Goal: Task Accomplishment & Management: Complete application form

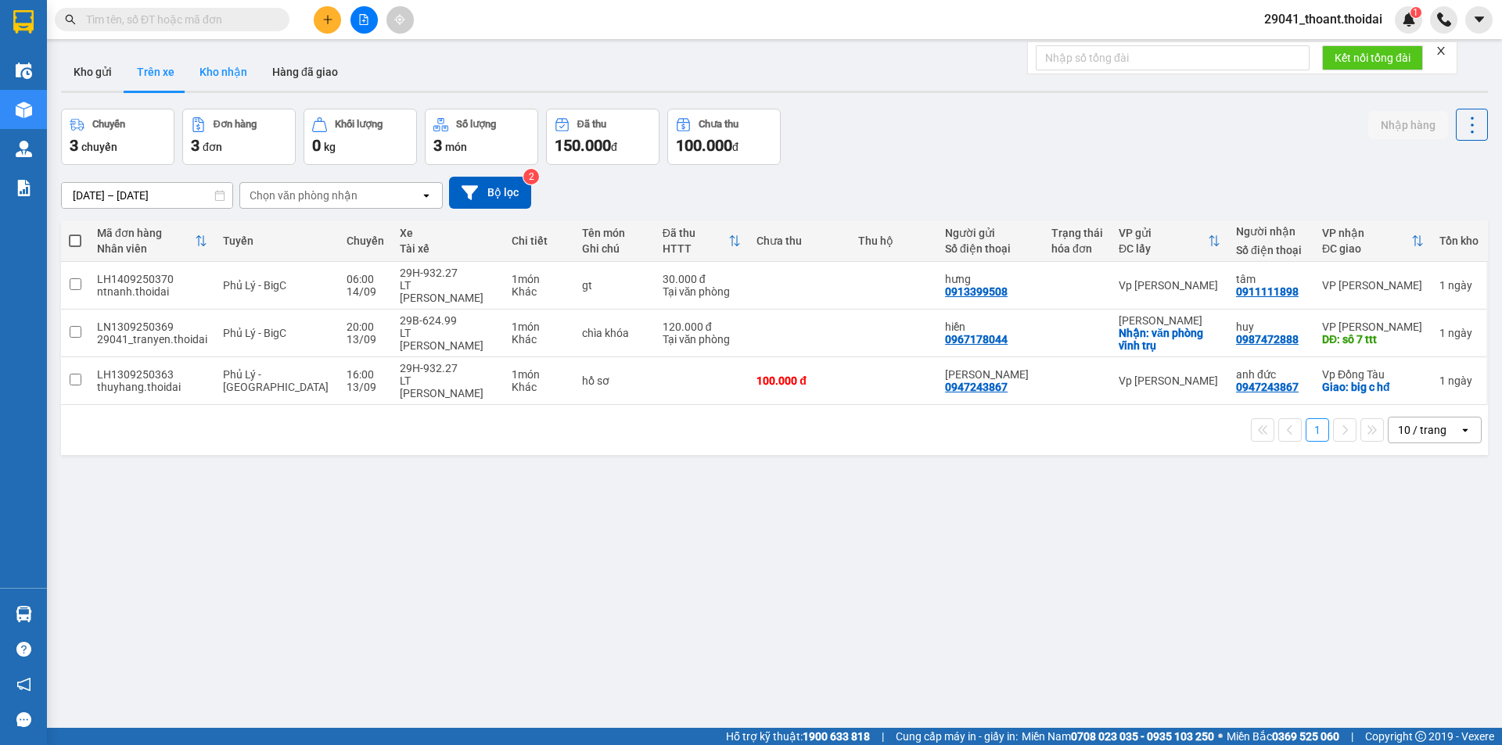
click at [203, 70] on button "Kho nhận" at bounding box center [223, 72] width 73 height 38
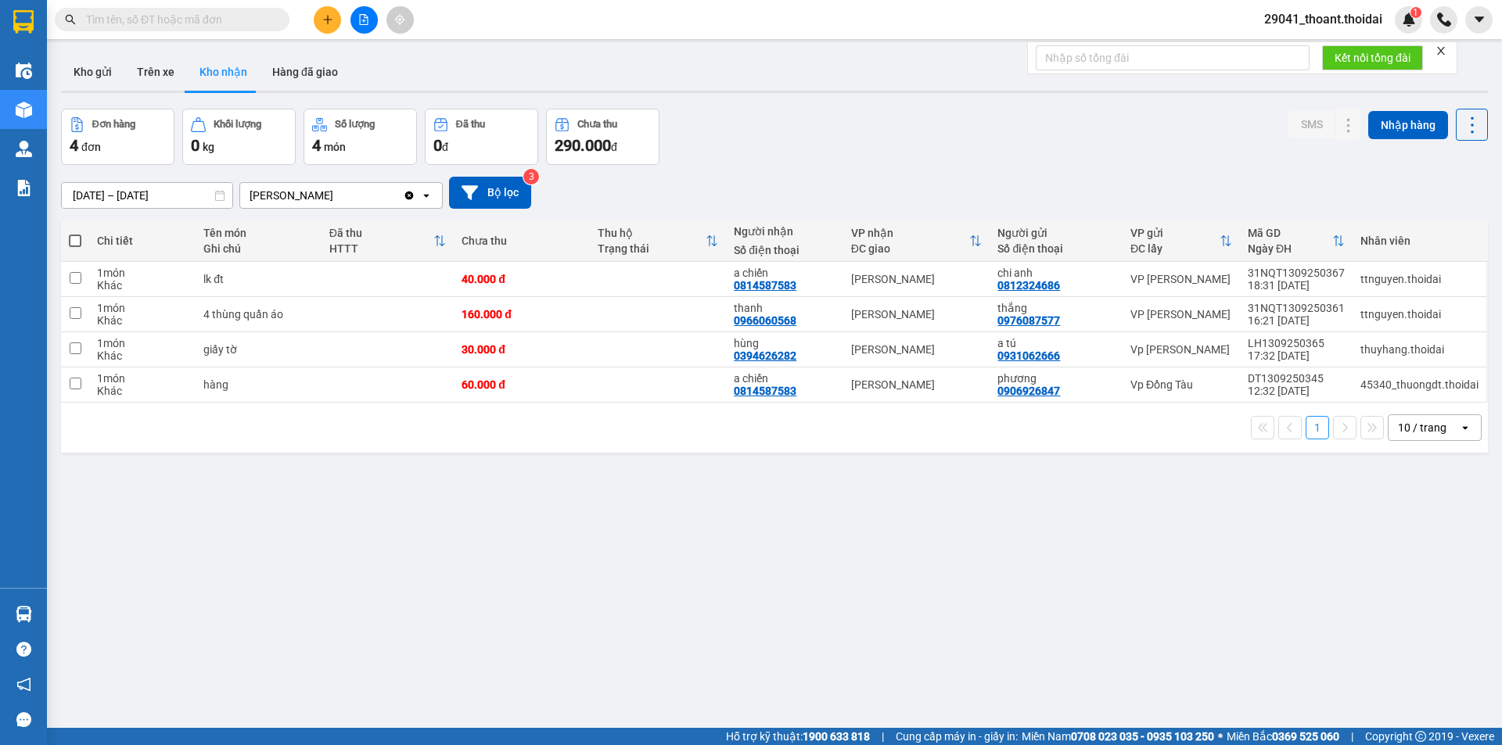
click at [170, 196] on input "[DATE] – [DATE]" at bounding box center [147, 195] width 170 height 25
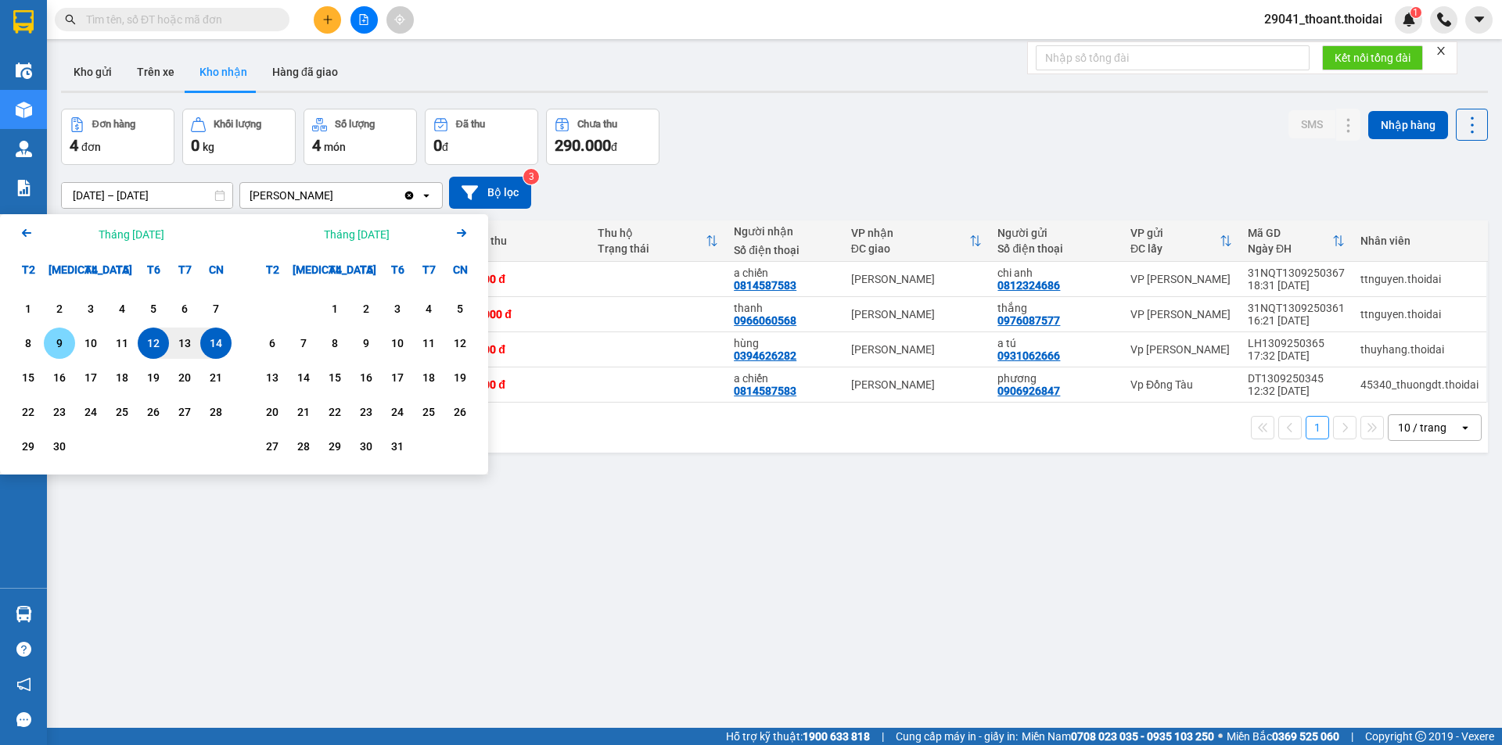
click at [59, 343] on div "9" at bounding box center [59, 343] width 22 height 19
click at [181, 195] on input "[DATE] – / /" at bounding box center [147, 195] width 170 height 25
click at [212, 368] on div "21" at bounding box center [215, 377] width 31 height 31
type input "[DATE] – [DATE]"
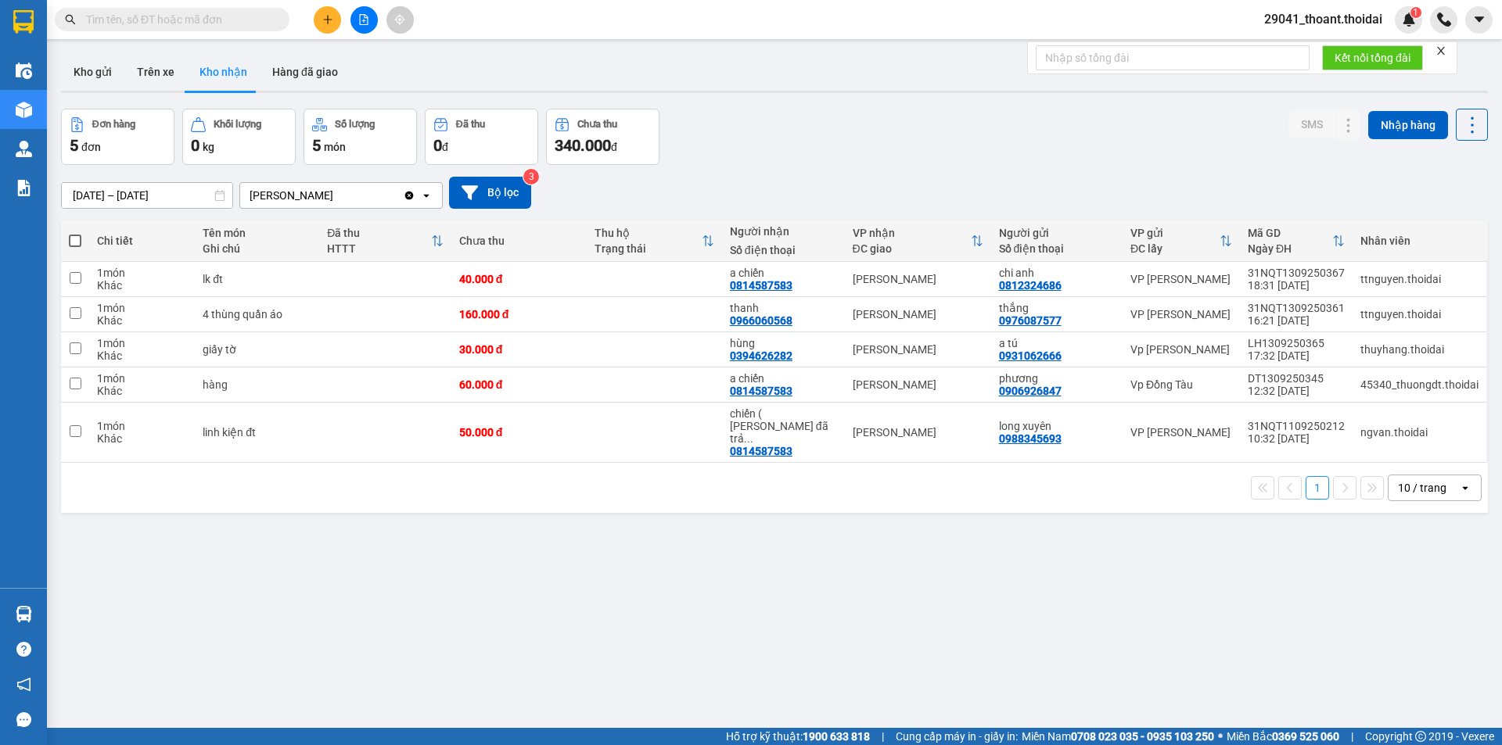
drag, startPoint x: 329, startPoint y: 570, endPoint x: 339, endPoint y: 565, distance: 11.5
click at [330, 570] on div "ver 1.8.143 Kho gửi Trên xe Kho nhận Hàng đã giao Đơn hàng 5 đơn Khối lượng 0 k…" at bounding box center [774, 419] width 1439 height 745
click at [333, 17] on button at bounding box center [327, 19] width 27 height 27
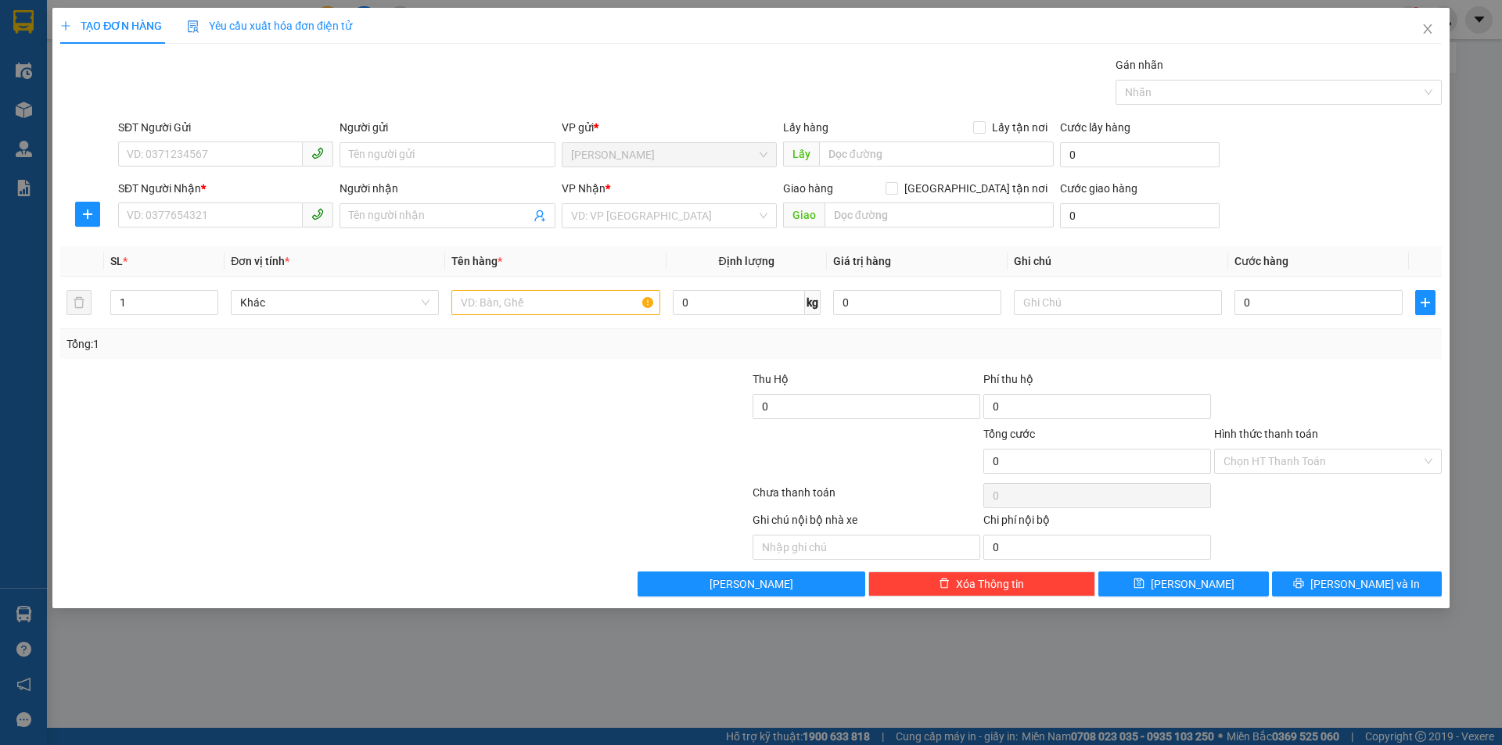
click at [188, 137] on div "SĐT Người Gửi" at bounding box center [225, 130] width 215 height 23
click at [163, 157] on input "SĐT Người Gửi" at bounding box center [210, 154] width 185 height 25
type input "0339075609"
click at [423, 159] on input "Người gửi" at bounding box center [446, 154] width 215 height 25
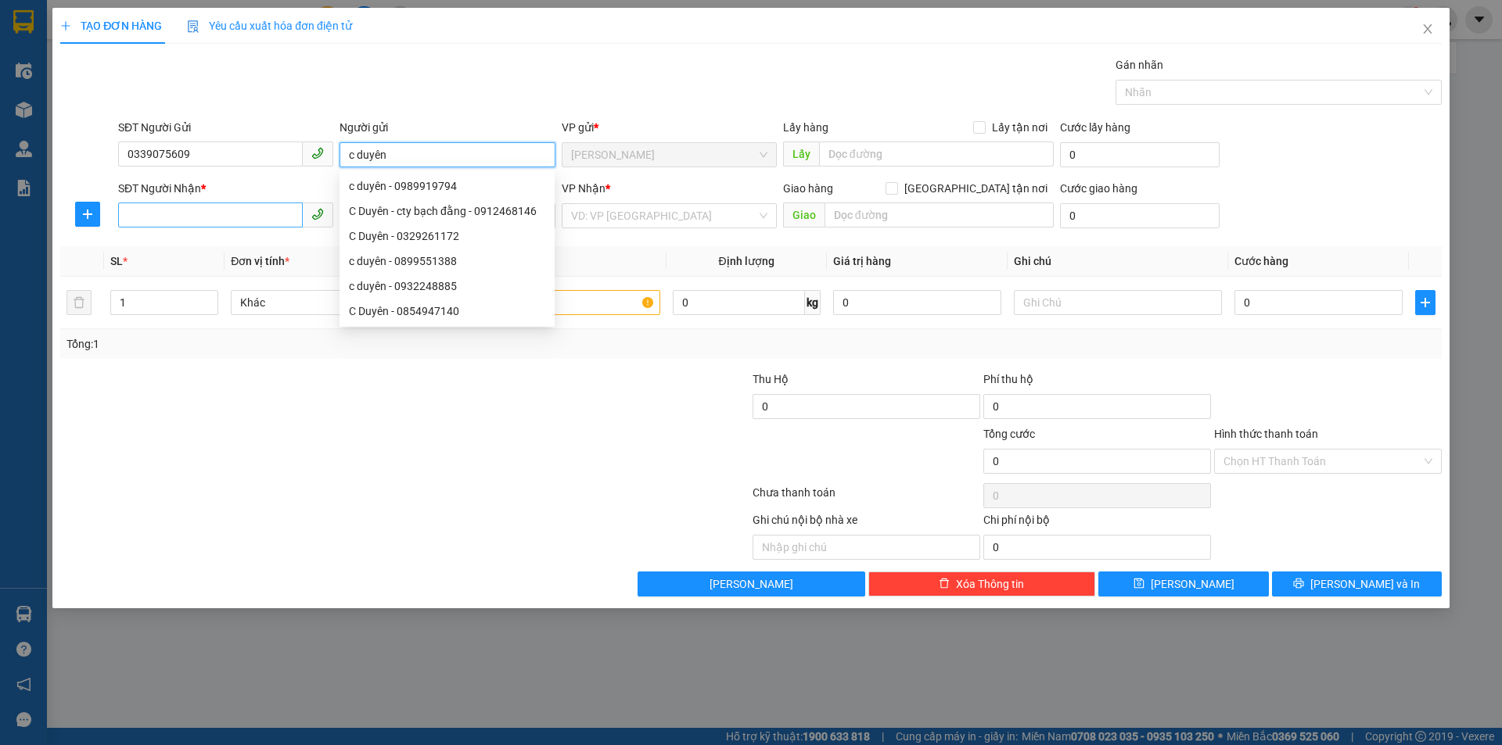
type input "c duyên"
click at [240, 221] on input "SĐT Người Nhận *" at bounding box center [210, 215] width 185 height 25
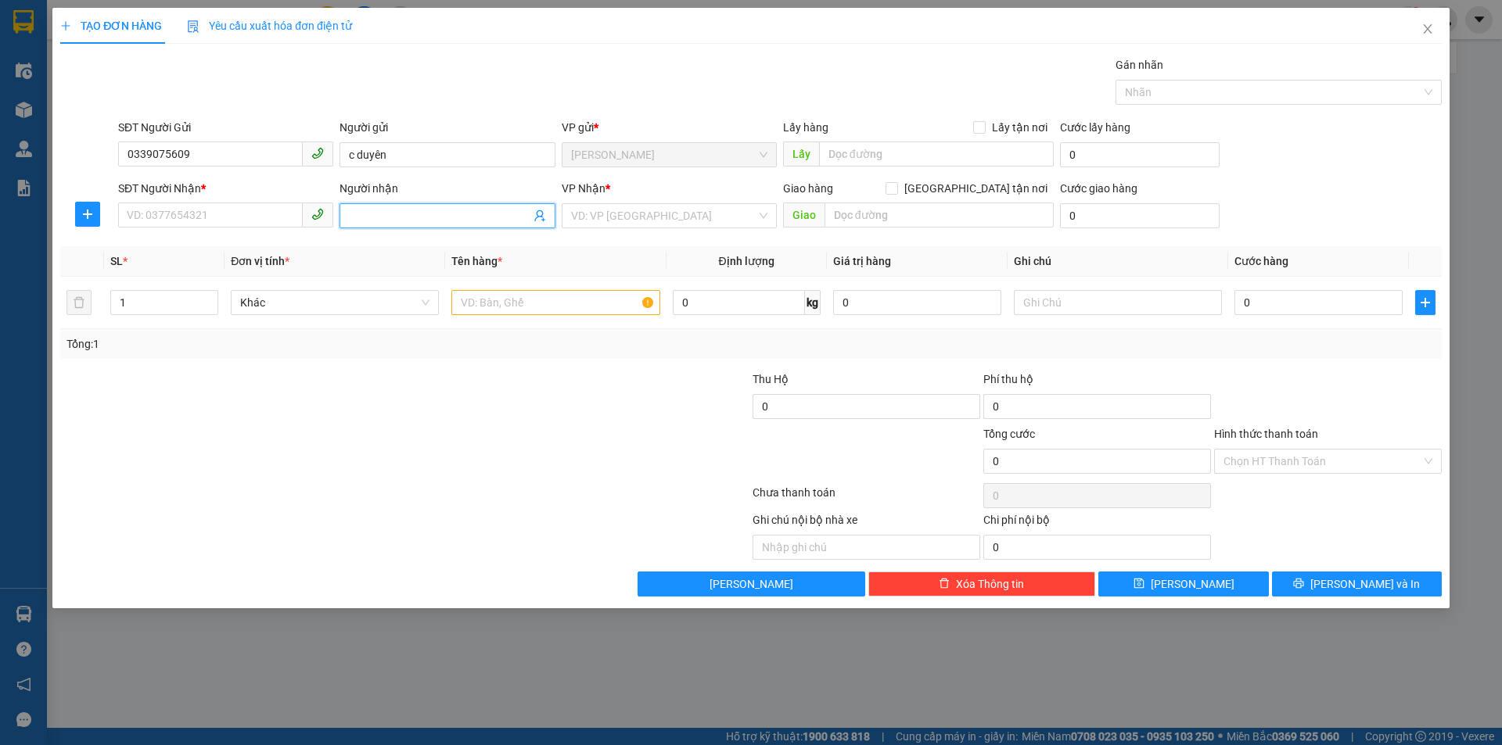
click at [364, 216] on input "Người nhận" at bounding box center [439, 215] width 181 height 17
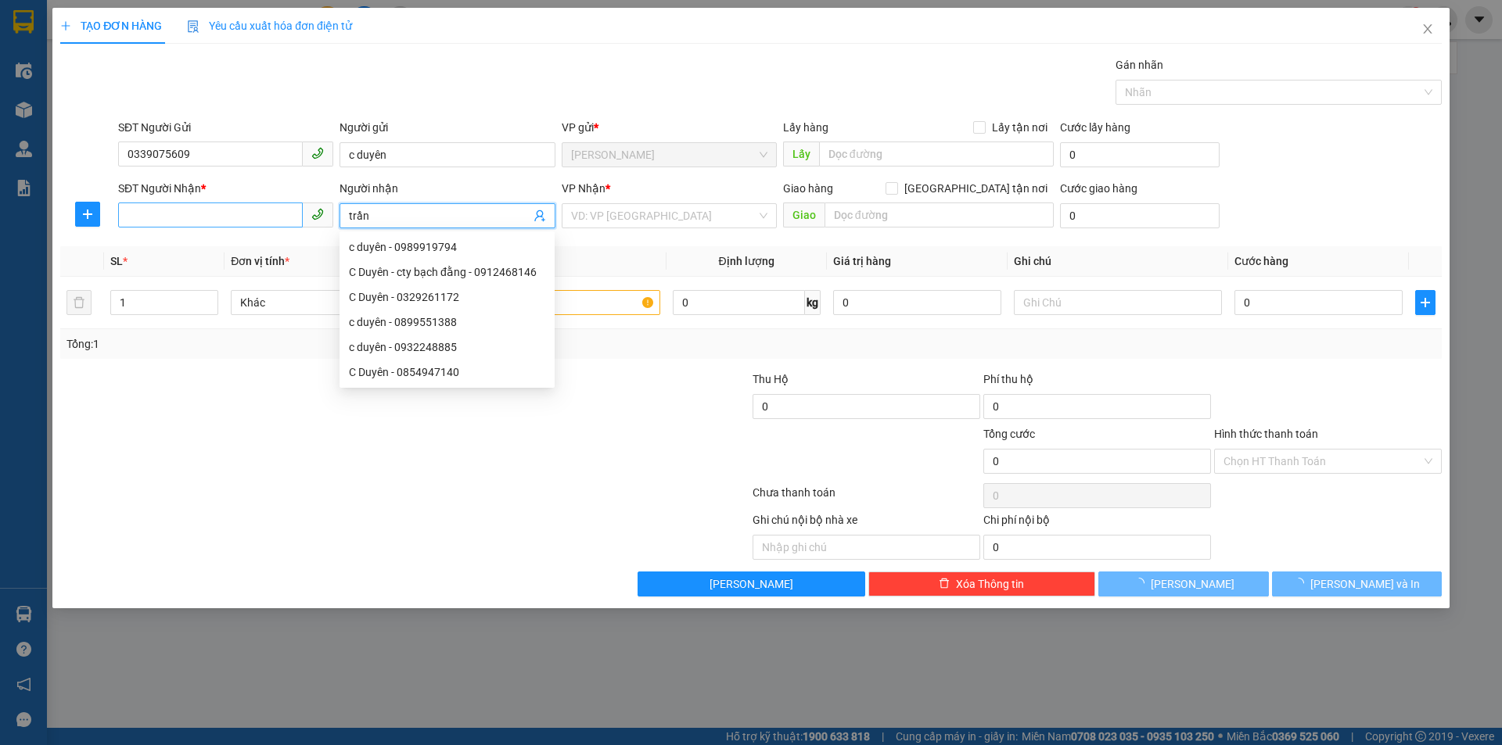
type input "trần"
click at [135, 218] on input "SĐT Người Nhận *" at bounding box center [210, 215] width 185 height 25
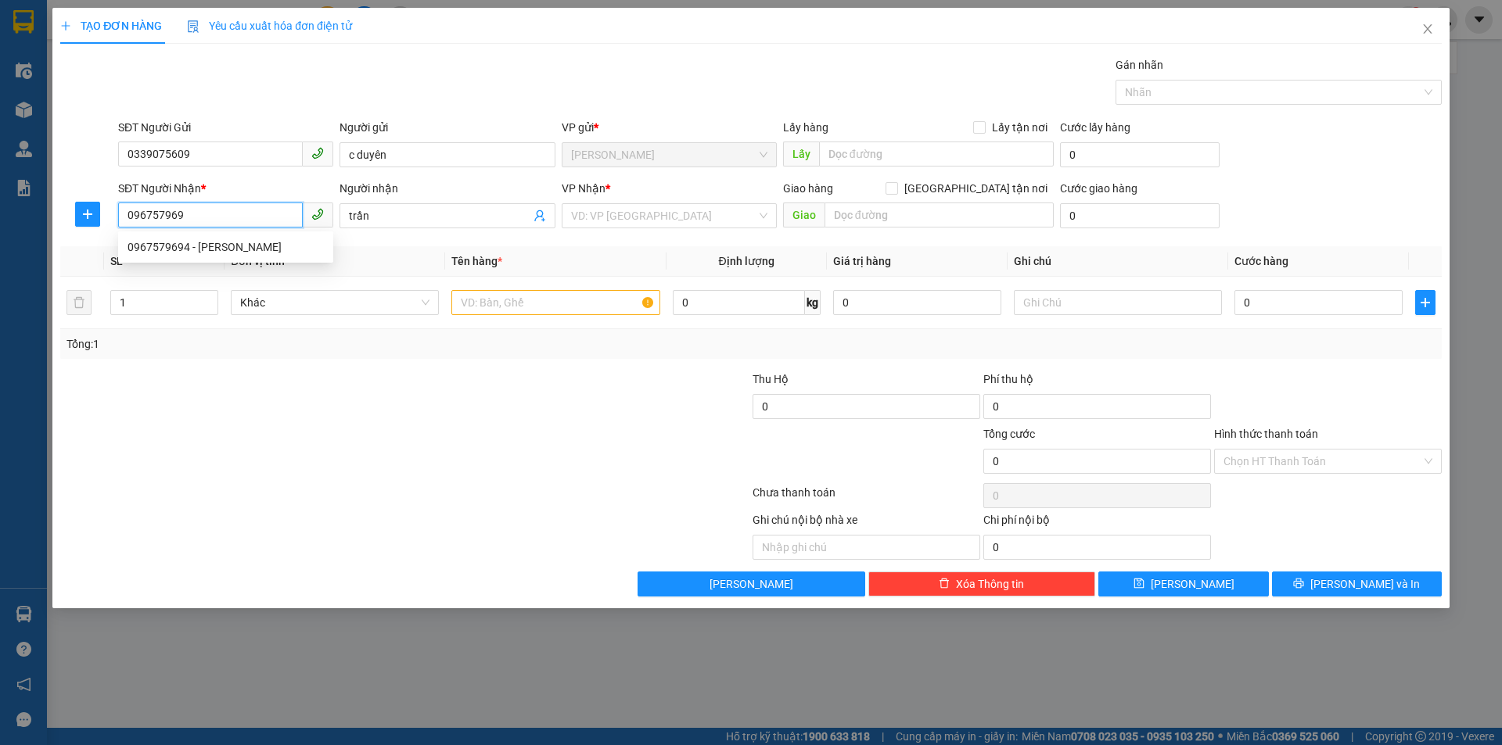
type input "0967579694"
click at [223, 246] on div "0967579694 - [PERSON_NAME]" at bounding box center [225, 247] width 196 height 17
type input "[PERSON_NAME]"
checkbox input "true"
type input "bigc hđ"
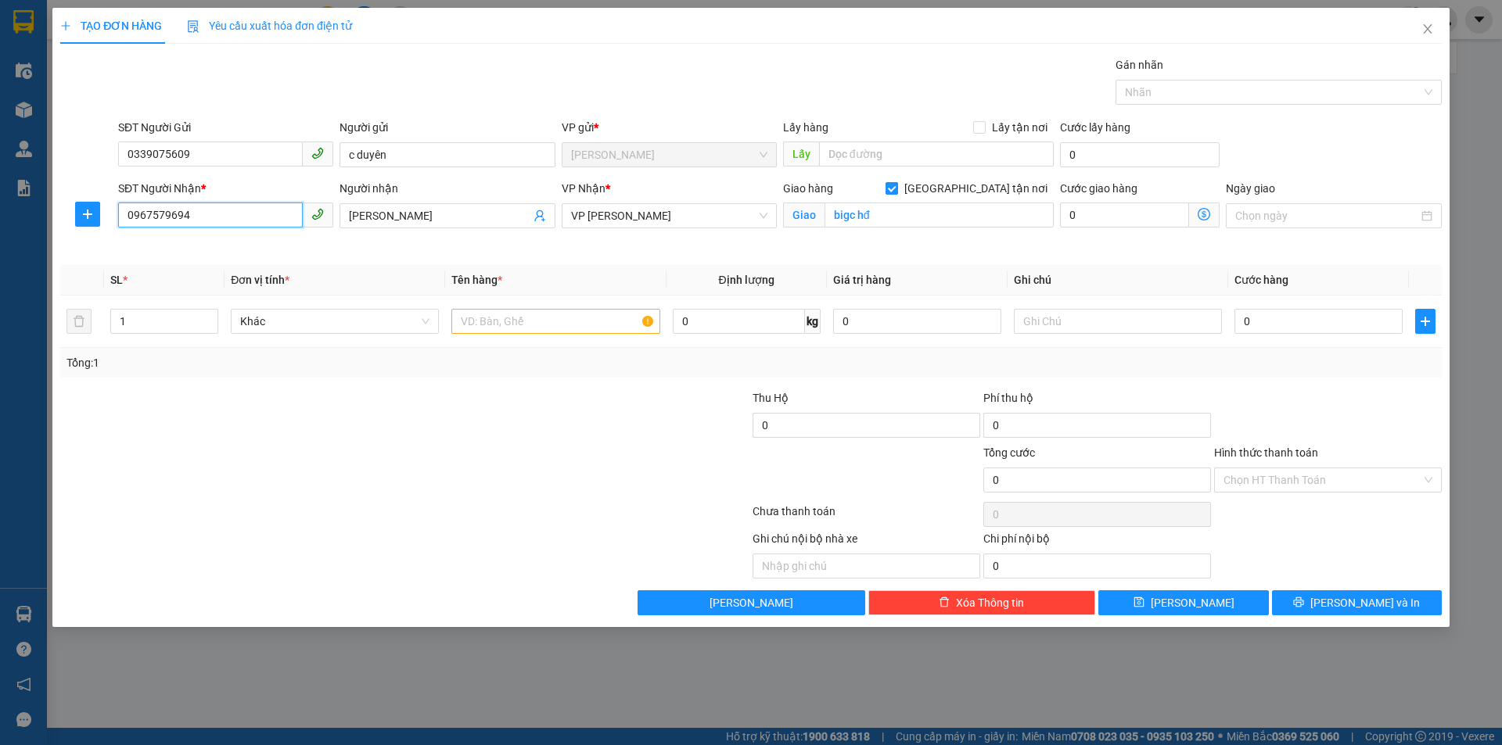
type input "0967579694"
click at [896, 187] on input "[GEOGRAPHIC_DATA] tận nơi" at bounding box center [890, 187] width 11 height 11
checkbox input "false"
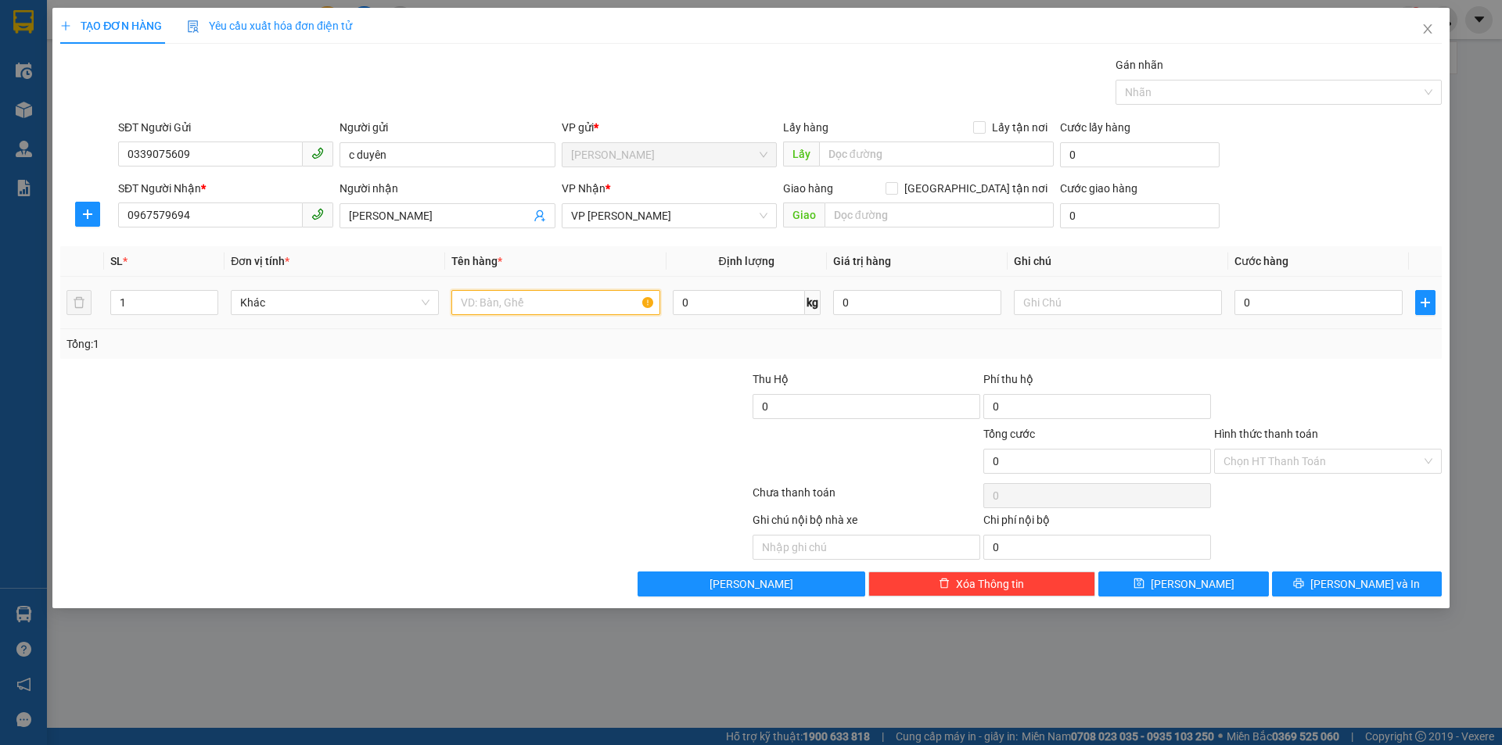
click at [586, 302] on input "text" at bounding box center [555, 302] width 208 height 25
drag, startPoint x: 188, startPoint y: 217, endPoint x: 0, endPoint y: 217, distance: 187.7
click at [0, 217] on div "TẠO ĐƠN HÀNG Yêu cầu xuất hóa đơn điện tử Transit Pickup Surcharge Ids Transit …" at bounding box center [751, 372] width 1502 height 745
click at [861, 226] on input "text" at bounding box center [938, 215] width 229 height 25
paste input "0967579694"
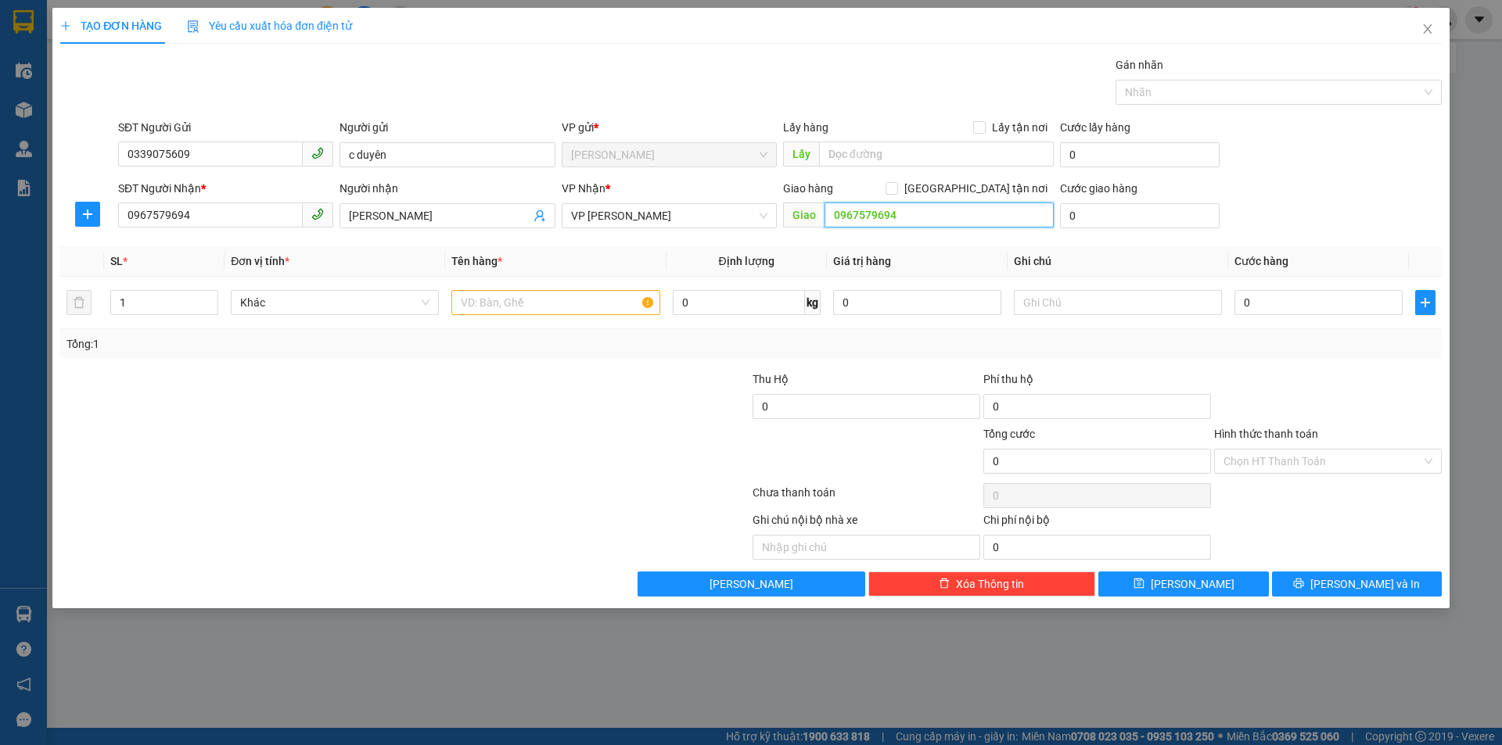
drag, startPoint x: 910, startPoint y: 221, endPoint x: 613, endPoint y: 190, distance: 298.8
click at [630, 192] on div "SĐT Người Nhận * 0967579694 Người nhận mạnh hùng VP Nhận * VP [PERSON_NAME] Gia…" at bounding box center [780, 207] width 1330 height 55
type input "bigc [GEOGRAPHIC_DATA]"
click at [896, 188] on input "[GEOGRAPHIC_DATA] tận nơi" at bounding box center [890, 187] width 11 height 11
checkbox input "true"
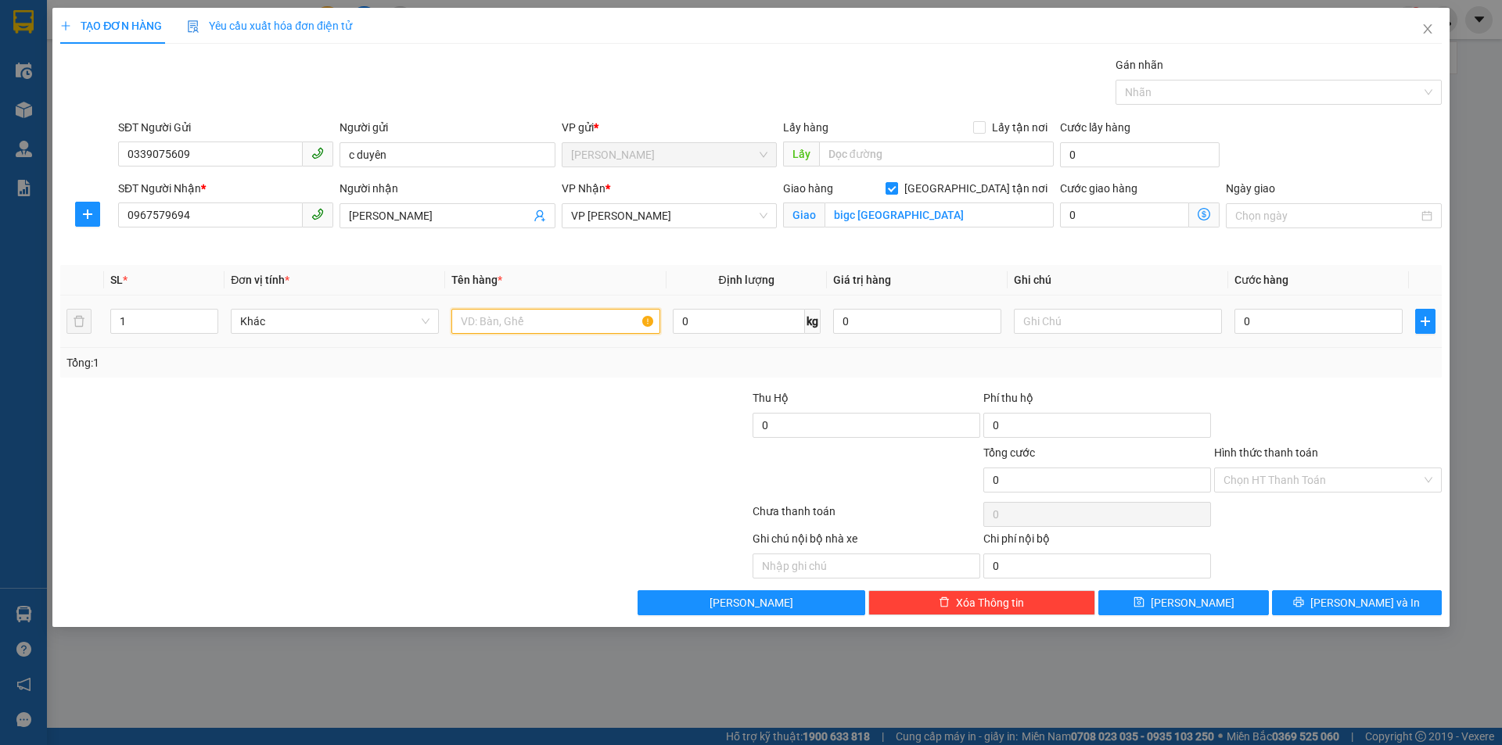
click at [501, 315] on input "text" at bounding box center [555, 321] width 208 height 25
type input "g"
type input "hộp trứng + đồ ăn"
click at [1260, 321] on input "0" at bounding box center [1318, 321] width 168 height 25
type input "3"
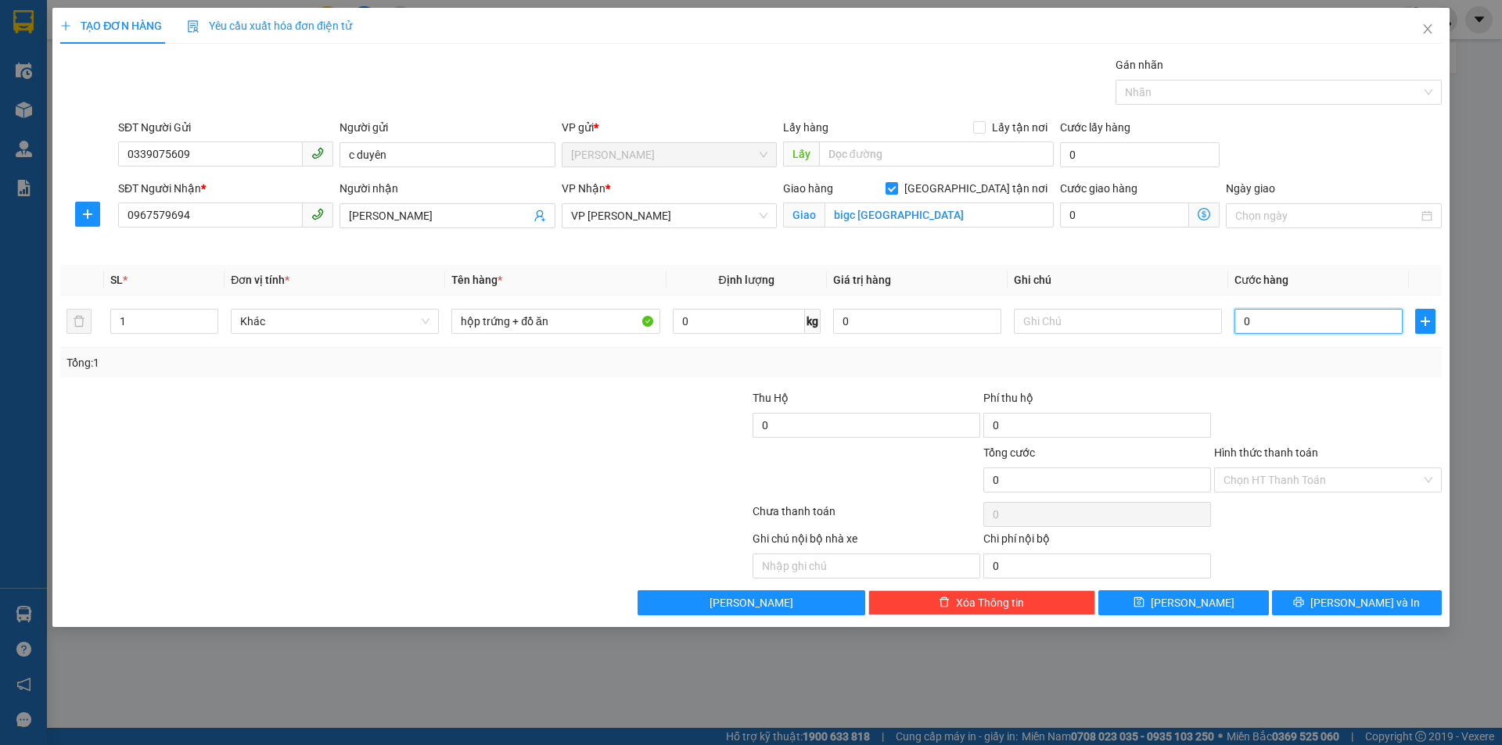
type input "3"
type input "0"
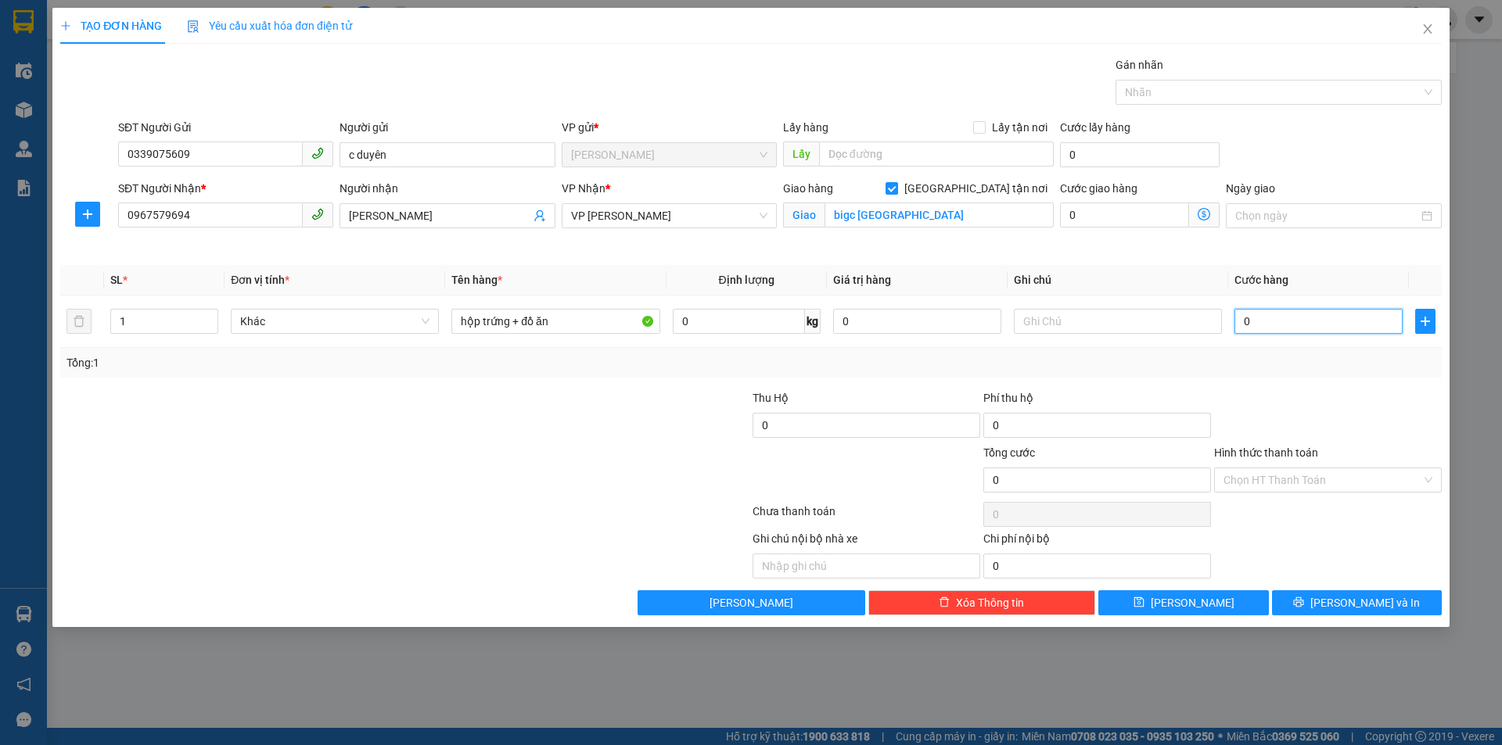
type input "01"
type input "1"
type input "012"
type input "12"
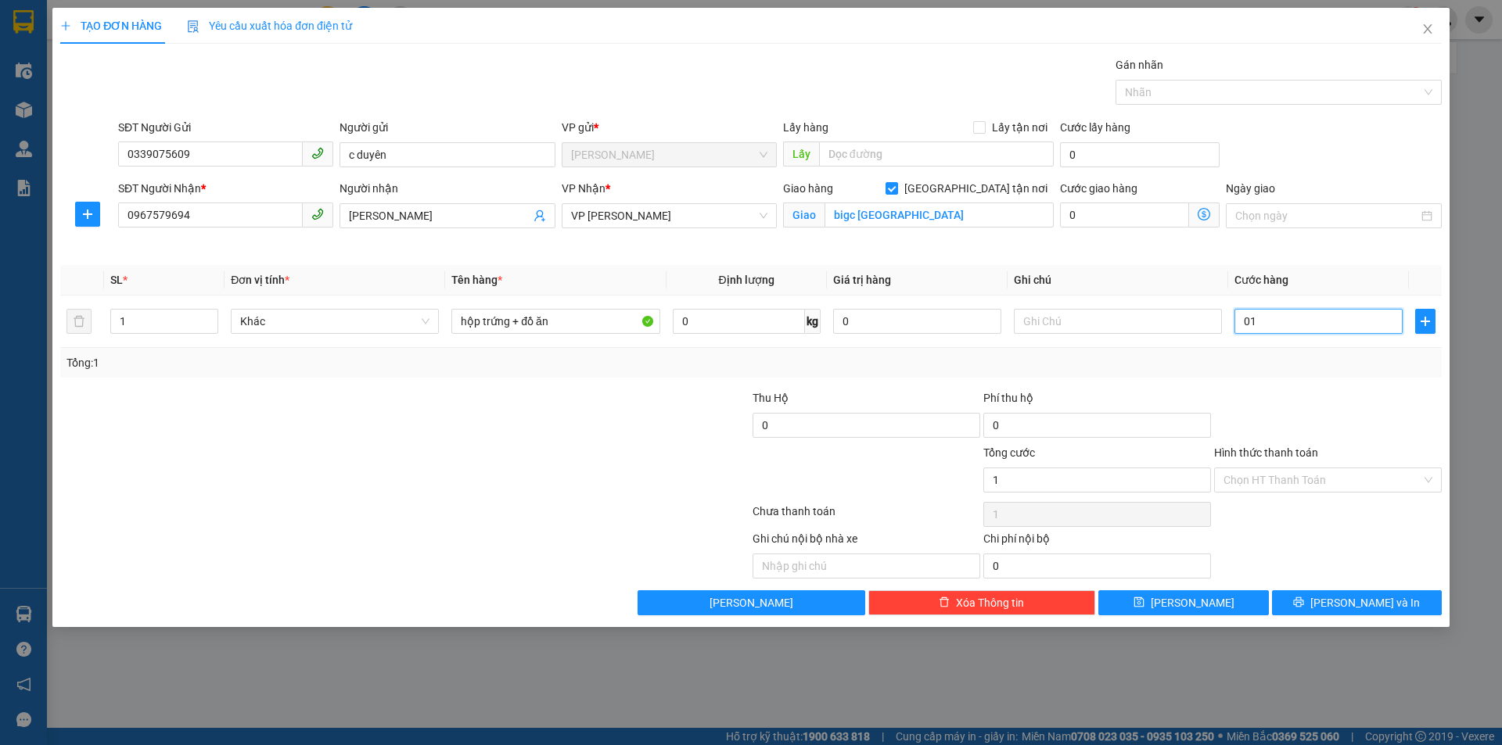
type input "12"
type input "0.120"
type input "120"
type input "01.200"
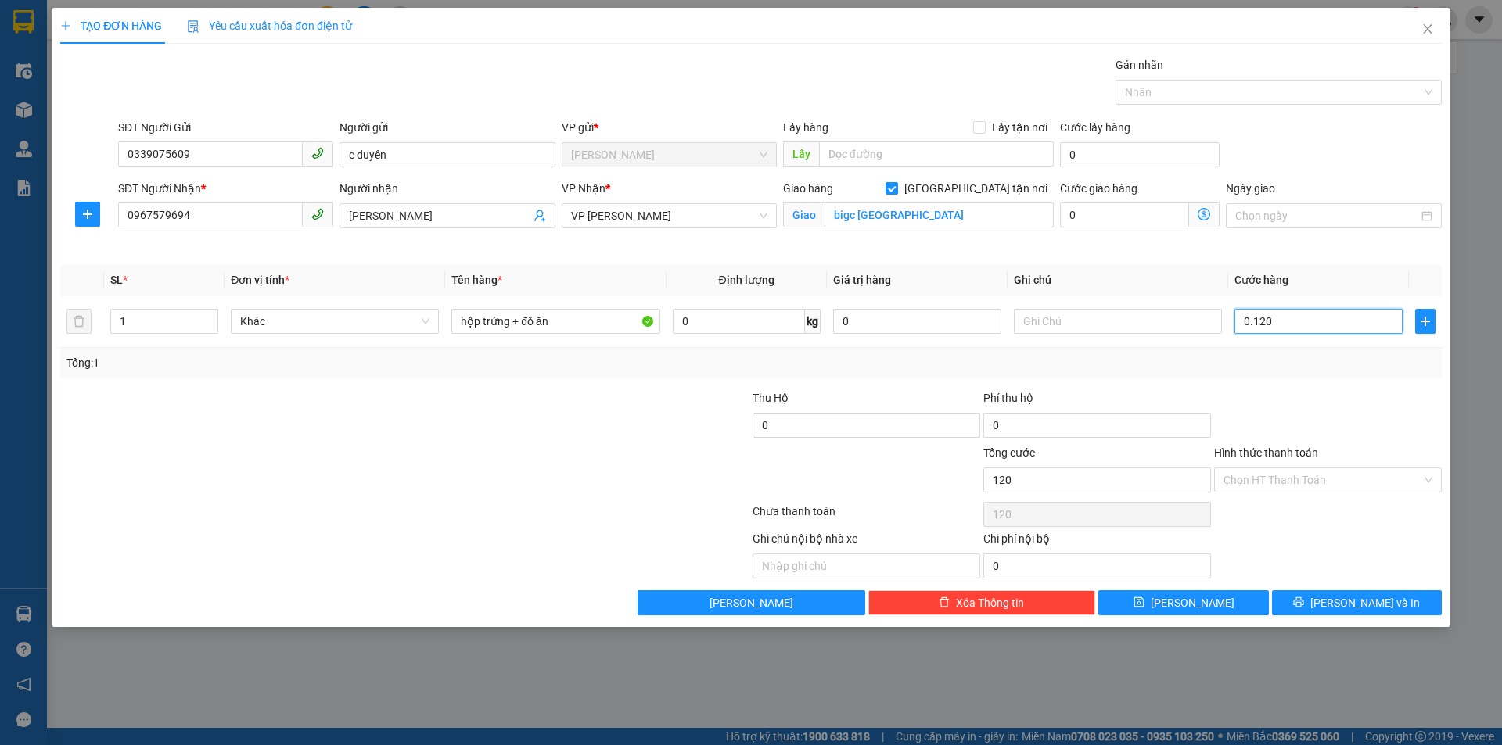
type input "1.200"
type input "012.000"
type input "12.000"
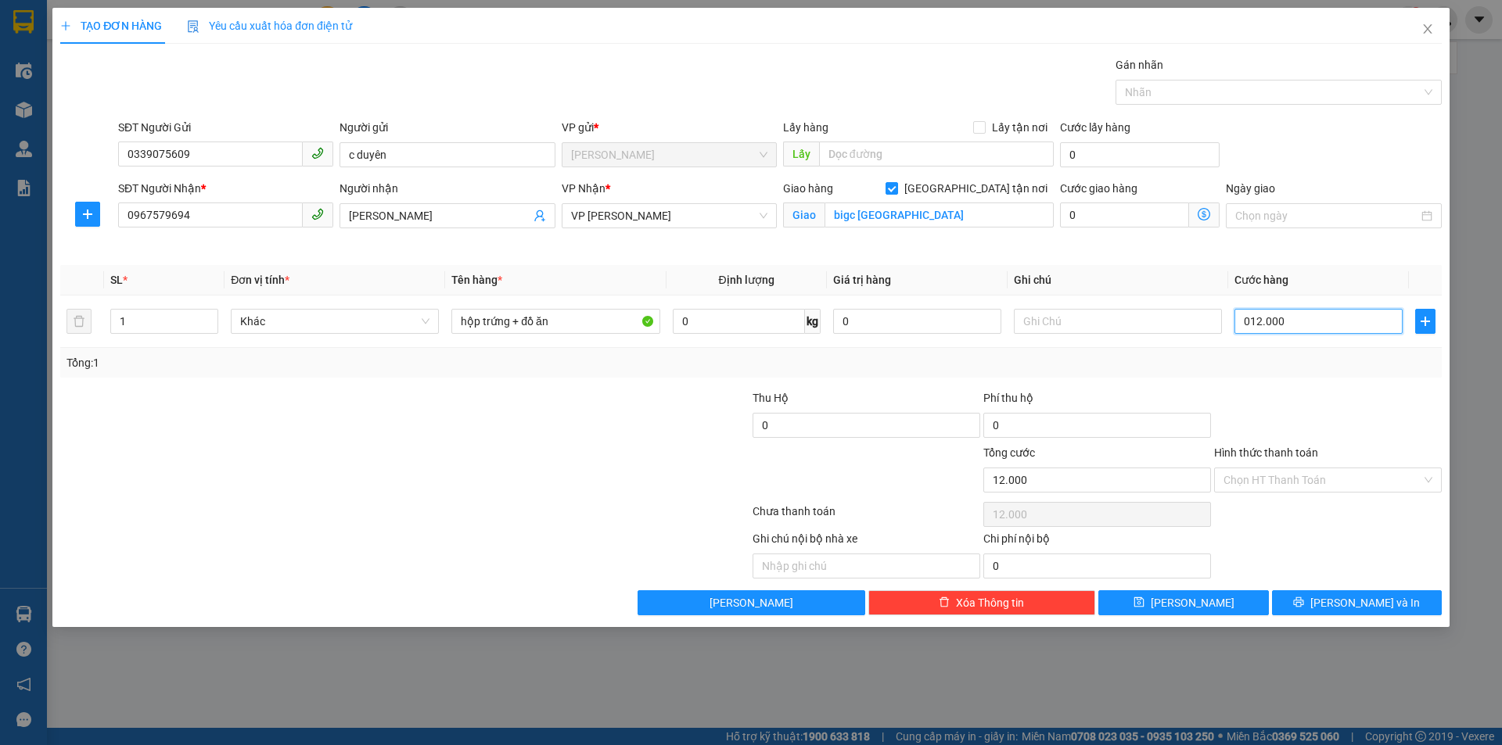
type input "0.120.000"
type input "120.000"
click at [1294, 376] on div "Tổng: 1" at bounding box center [750, 363] width 1381 height 30
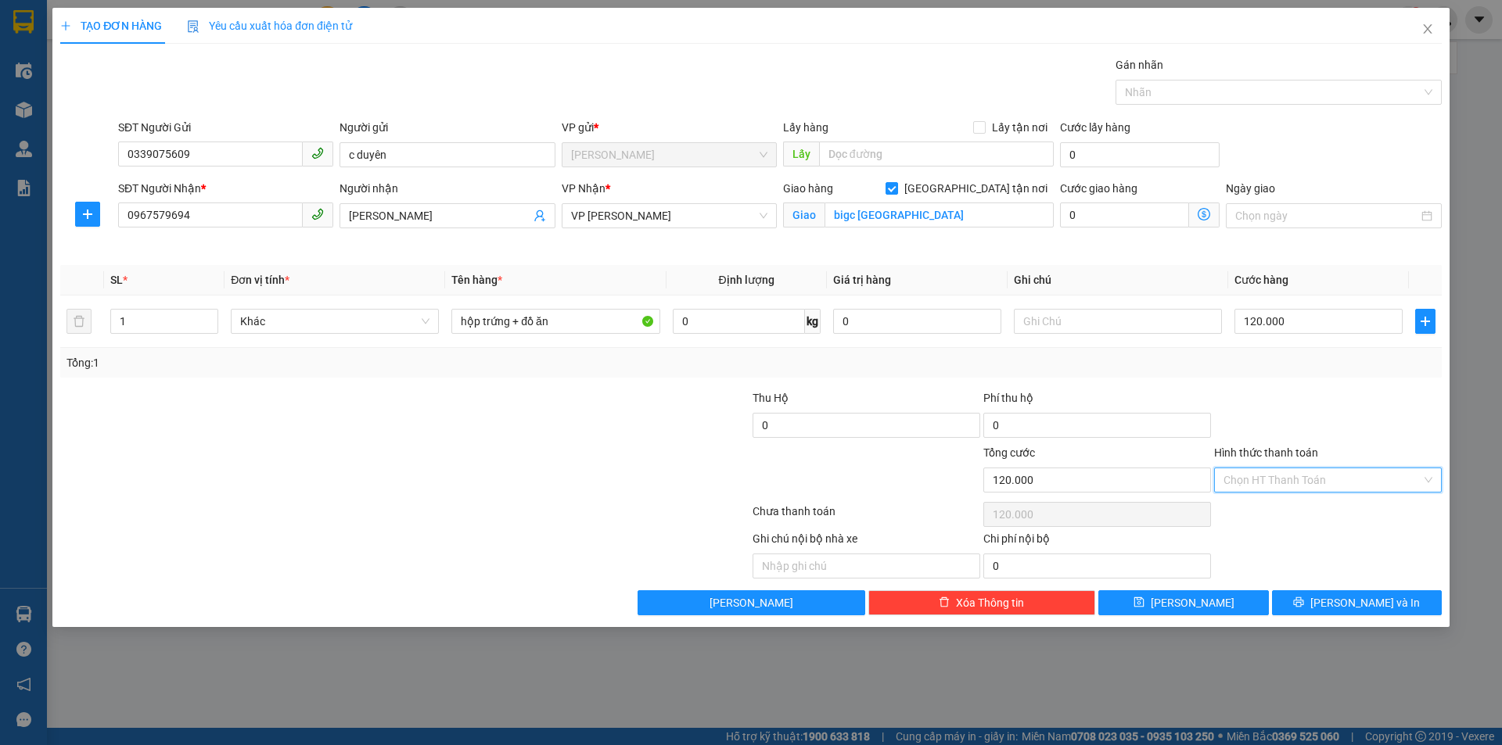
click at [1283, 476] on input "Hình thức thanh toán" at bounding box center [1322, 479] width 198 height 23
click at [1255, 512] on div "Tại văn phòng" at bounding box center [1327, 511] width 209 height 17
type input "0"
click at [1255, 412] on div at bounding box center [1327, 416] width 231 height 55
click at [1340, 605] on button "[PERSON_NAME] và In" at bounding box center [1357, 602] width 170 height 25
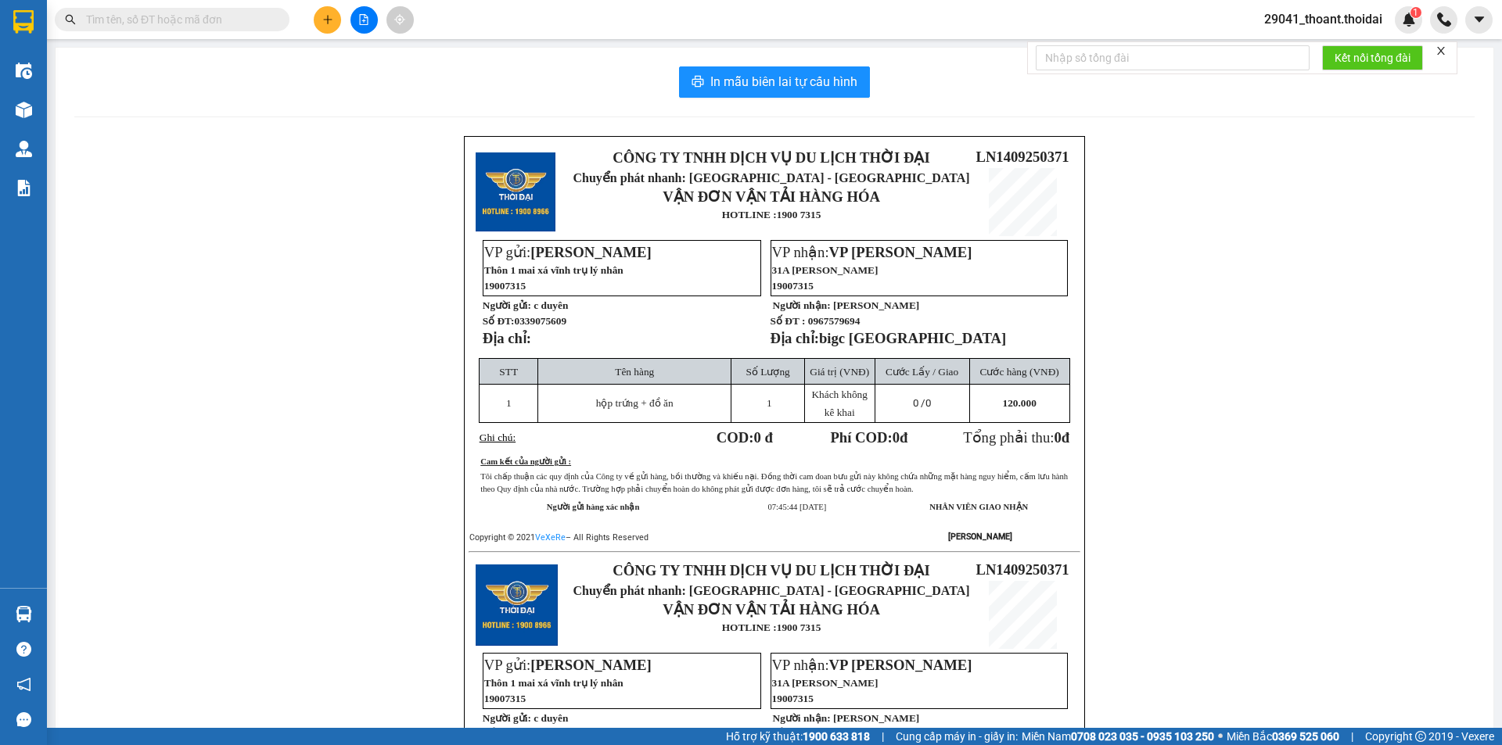
click at [1233, 417] on div "CÔNG TY TNHH DỊCH VỤ DU LỊCH THỜI ĐẠI Chuyển phát nhanh: [GEOGRAPHIC_DATA] - HÀ…" at bounding box center [774, 569] width 1400 height 866
drag, startPoint x: 806, startPoint y: 324, endPoint x: 933, endPoint y: 323, distance: 126.7
click at [933, 323] on p "Số ĐT : 0967579694" at bounding box center [918, 320] width 296 height 13
copy span "0967579694"
drag, startPoint x: 511, startPoint y: 327, endPoint x: 569, endPoint y: 326, distance: 57.9
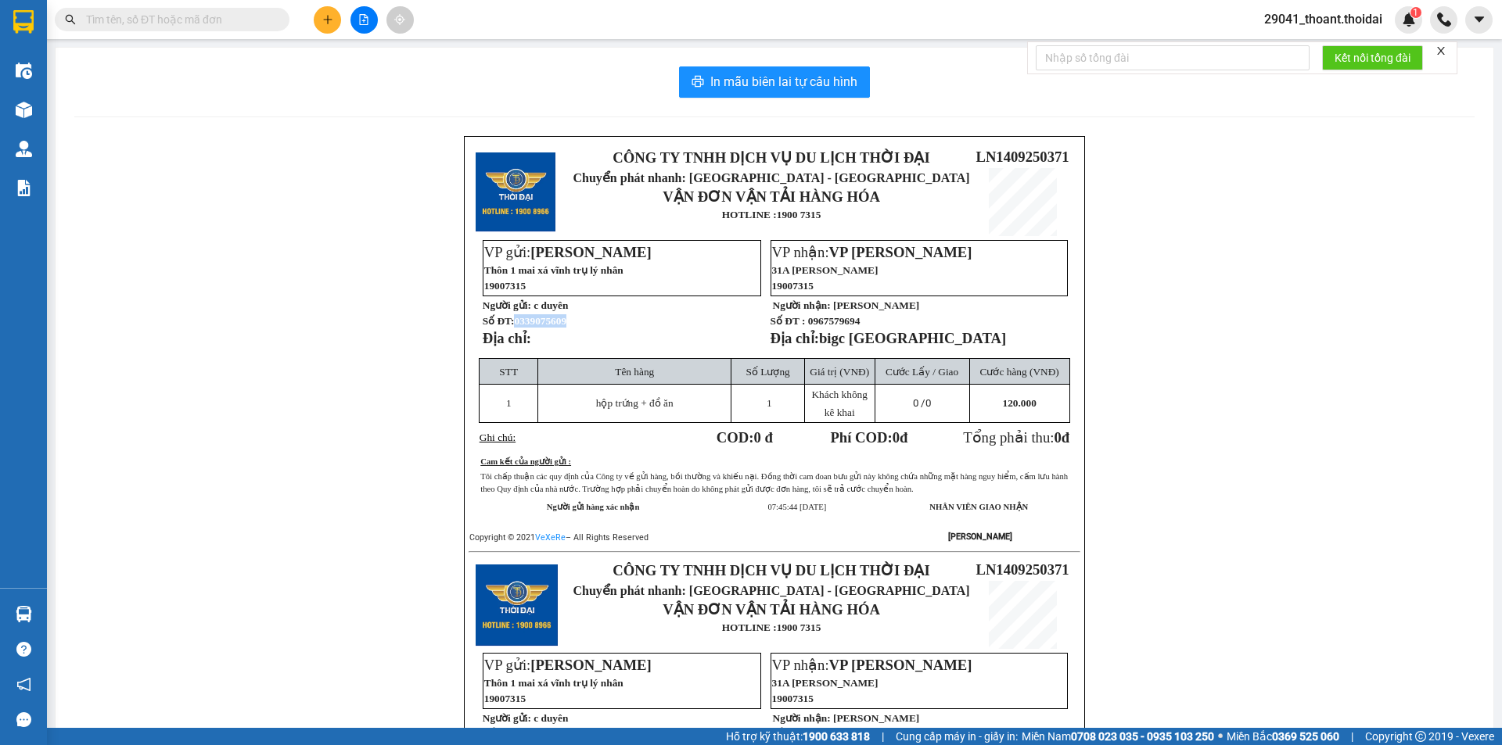
click at [569, 326] on p "Số ĐT: 0339075609" at bounding box center [621, 320] width 276 height 13
copy span "0339075609"
